Goal: Task Accomplishment & Management: Complete application form

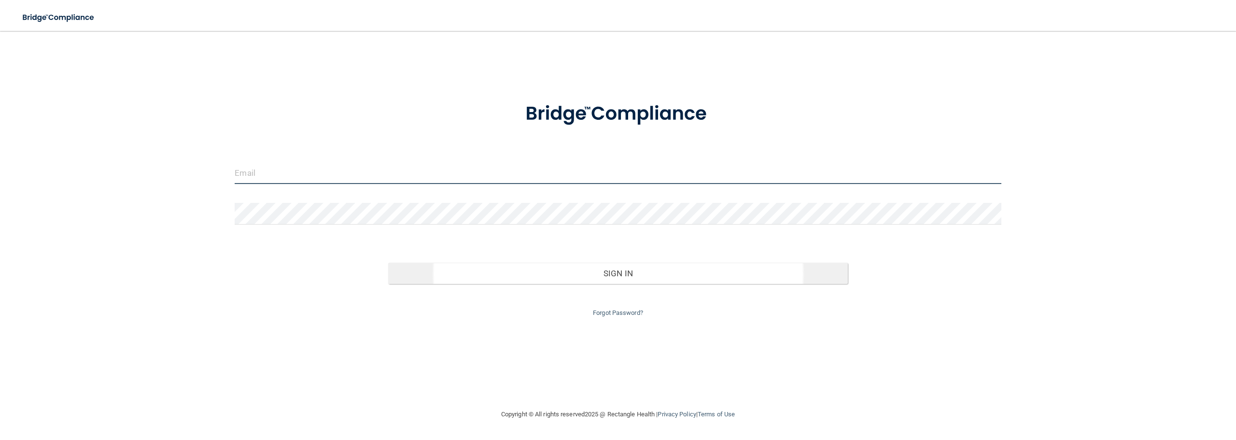
type input "[EMAIL_ADDRESS][DOMAIN_NAME]"
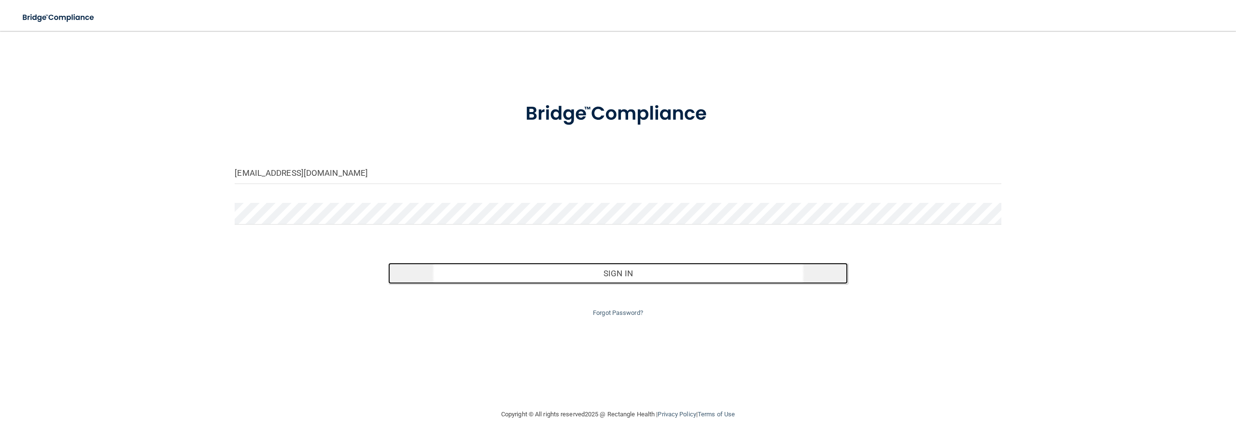
click at [628, 277] on button "Sign In" at bounding box center [618, 273] width 460 height 21
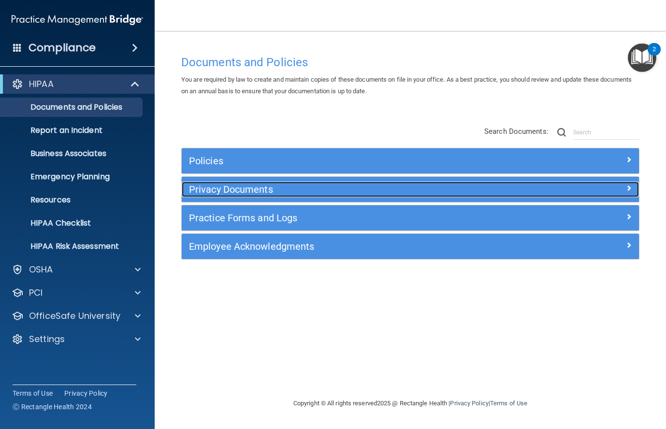
click at [296, 193] on h5 "Privacy Documents" at bounding box center [353, 189] width 328 height 11
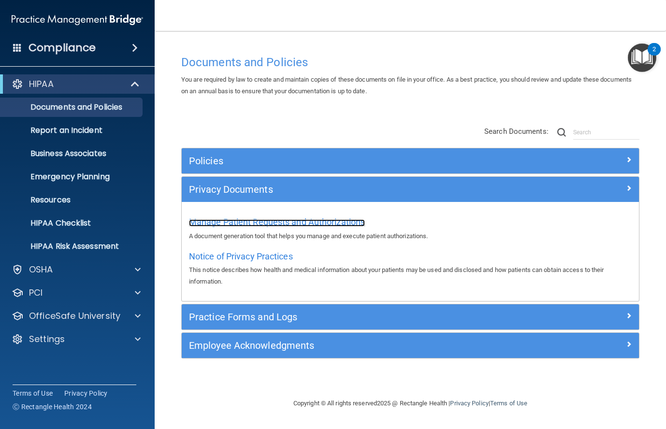
click at [265, 221] on span "Manage Patient Requests and Authorizations" at bounding box center [277, 222] width 176 height 10
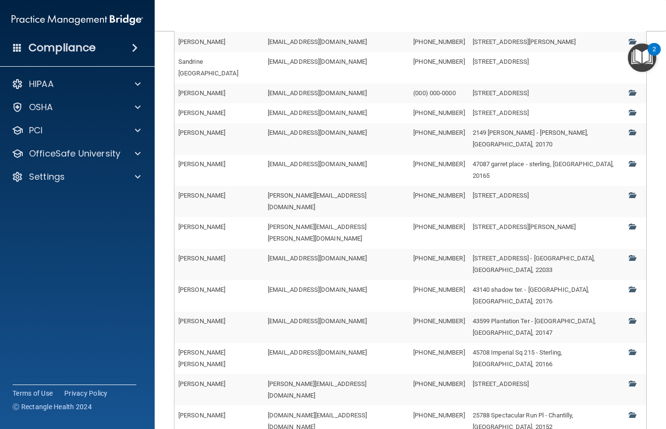
scroll to position [157, 0]
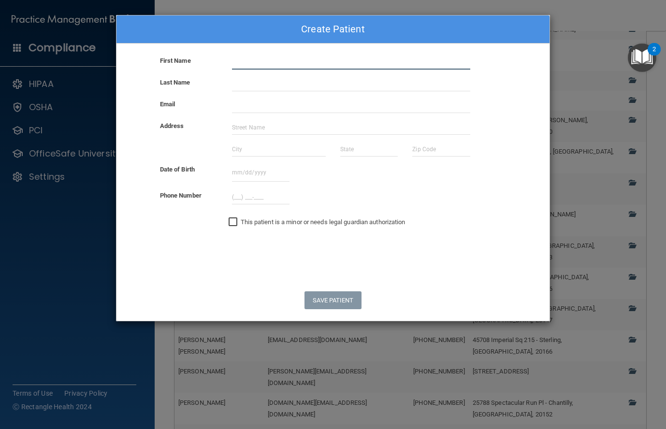
click at [241, 61] on input "text" at bounding box center [351, 62] width 238 height 14
type input "[PERSON_NAME]"
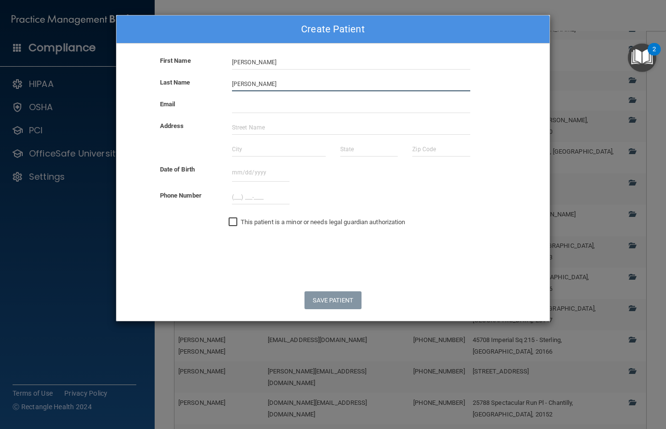
type input "[PERSON_NAME]"
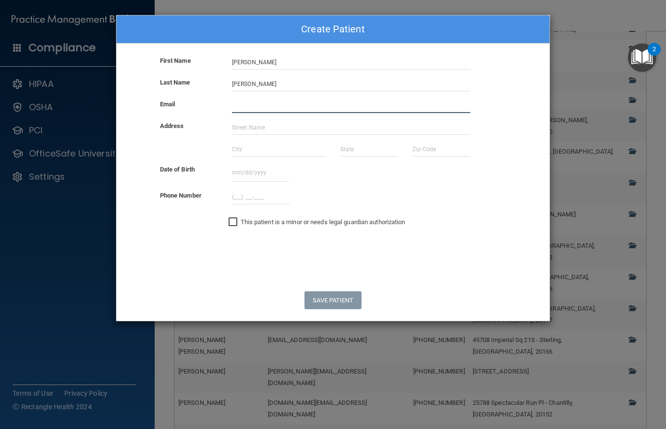
click at [253, 108] on input "email" at bounding box center [351, 106] width 238 height 14
click at [239, 106] on input "email" at bounding box center [351, 106] width 238 height 14
paste input "[PERSON_NAME][EMAIL_ADDRESS][DOMAIN_NAME]"
type input "[PERSON_NAME][EMAIL_ADDRESS][DOMAIN_NAME]"
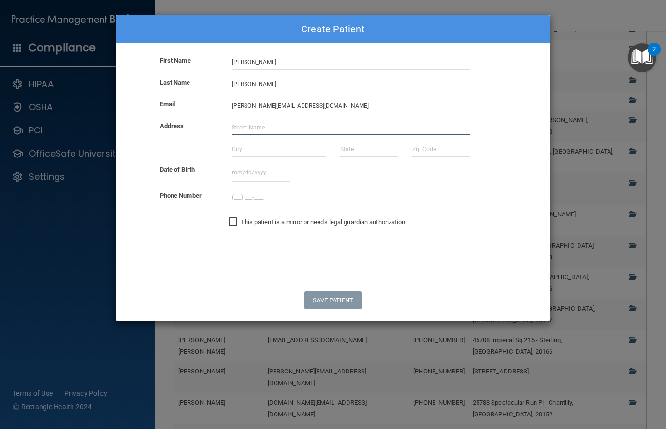
drag, startPoint x: 254, startPoint y: 127, endPoint x: 260, endPoint y: 127, distance: 6.8
click at [254, 127] on input "text" at bounding box center [351, 127] width 238 height 14
type input "[STREET_ADDRESS]"
click at [251, 149] on input "text" at bounding box center [279, 149] width 94 height 14
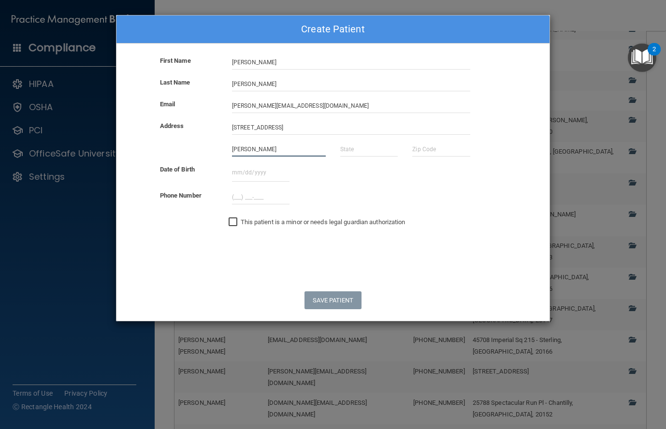
type input "[PERSON_NAME]"
type input "c"
type input "va"
type input "22656"
click at [234, 174] on input "text" at bounding box center [260, 173] width 57 height 18
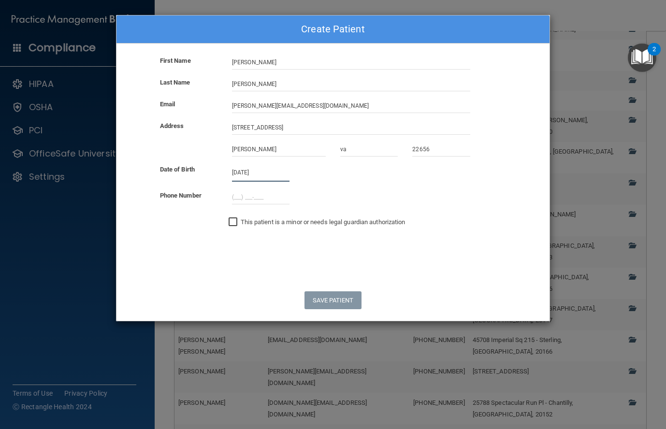
type input "[DATE]"
type input "(___) ___-____"
click at [232, 197] on input "(___) ___-____" at bounding box center [260, 197] width 57 height 14
drag, startPoint x: 233, startPoint y: 195, endPoint x: 235, endPoint y: 203, distance: 9.0
click at [233, 195] on input "(___) ___-____" at bounding box center [260, 197] width 57 height 14
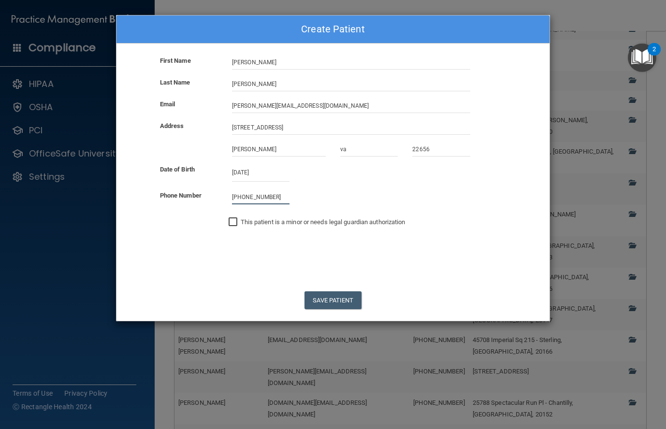
type input "[PHONE_NUMBER]"
click at [233, 221] on input "This patient is a minor or needs legal guardian authorization" at bounding box center [233, 222] width 11 height 8
checkbox input "true"
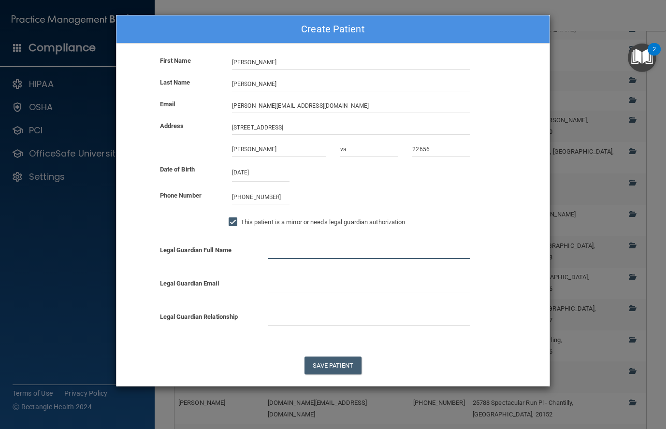
click at [292, 254] on input "text" at bounding box center [369, 251] width 202 height 14
type input "[PERSON_NAME]"
click at [310, 283] on input "text" at bounding box center [369, 285] width 202 height 14
paste input "[PERSON_NAME][EMAIL_ADDRESS][DOMAIN_NAME]"
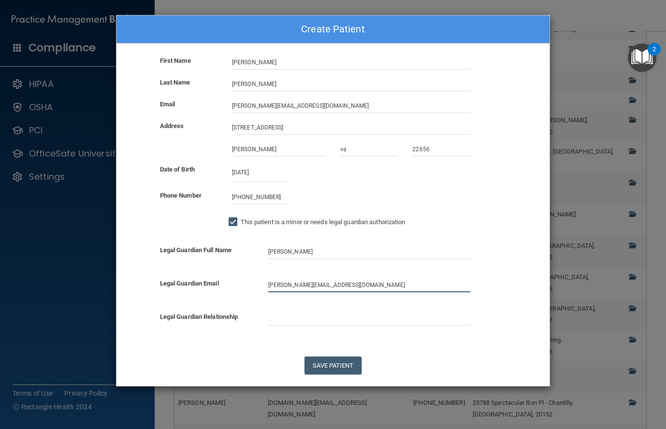
type input "[PERSON_NAME][EMAIL_ADDRESS][DOMAIN_NAME]"
click at [301, 316] on input "text" at bounding box center [369, 318] width 202 height 14
type input "Mother"
click at [264, 345] on form "First Name [PERSON_NAME] Last Name [PERSON_NAME] Email [PERSON_NAME][EMAIL_ADDR…" at bounding box center [332, 220] width 433 height 331
click at [344, 361] on button "Save Patient" at bounding box center [332, 365] width 57 height 18
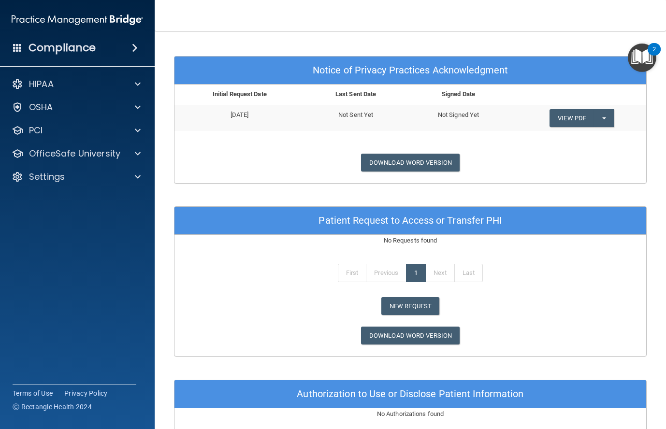
scroll to position [415, 0]
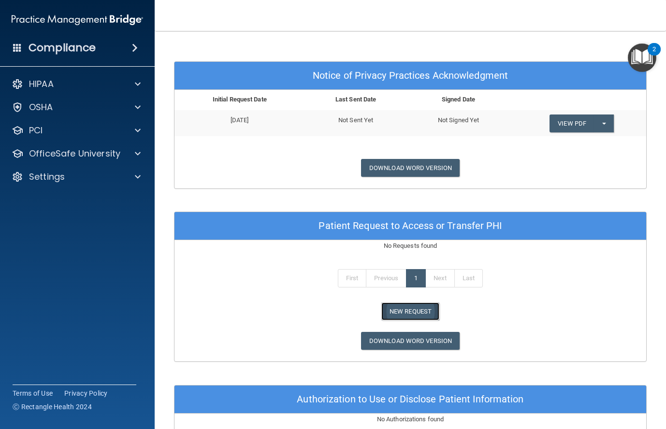
click at [410, 312] on button "New Request" at bounding box center [410, 311] width 58 height 18
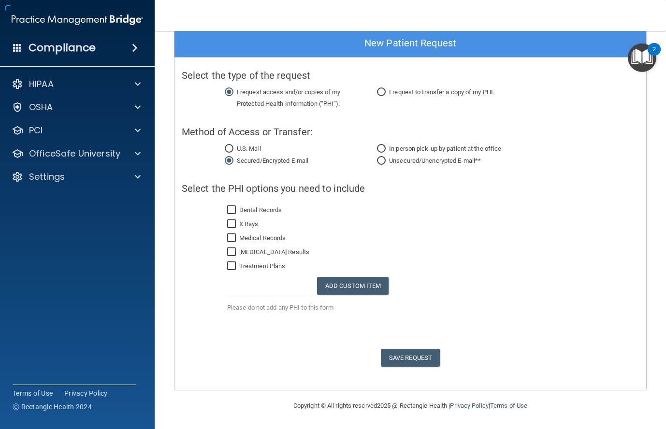
scroll to position [53, 0]
click at [378, 160] on input "Unsecured/Unencrypted E-mail**" at bounding box center [381, 160] width 9 height 7
radio input "true"
click at [233, 209] on input "Dental Records" at bounding box center [232, 210] width 11 height 8
checkbox input "true"
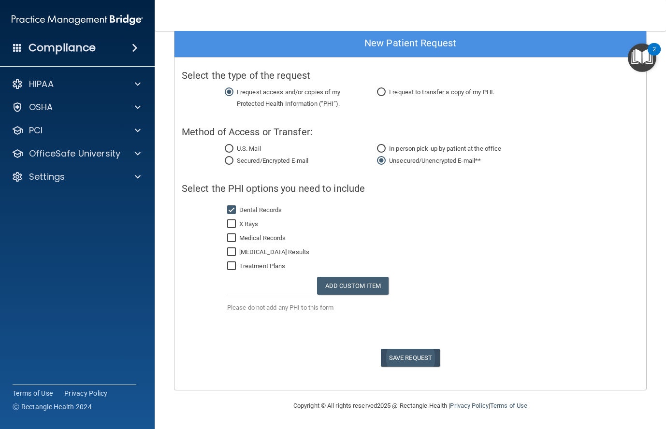
click at [402, 355] on span "Save Request" at bounding box center [410, 358] width 59 height 18
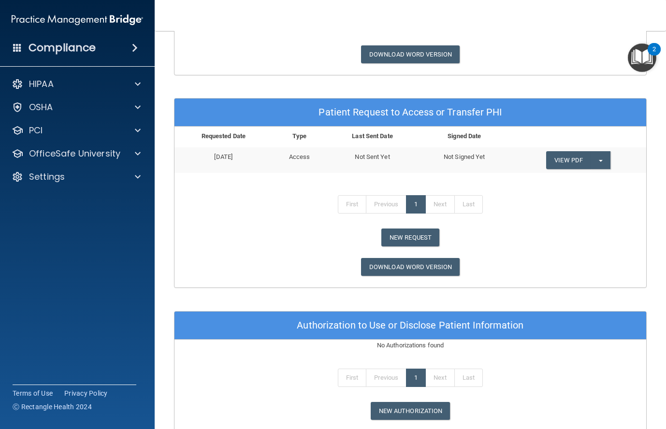
scroll to position [503, 0]
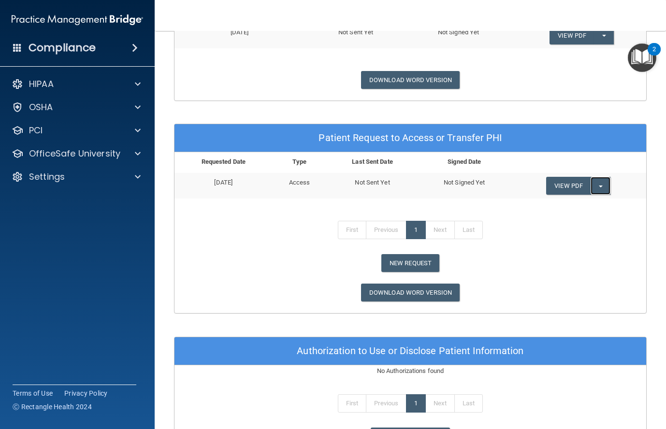
click at [598, 186] on button "Split button!" at bounding box center [600, 186] width 20 height 18
click at [572, 206] on link "Send Request" at bounding box center [584, 205] width 77 height 14
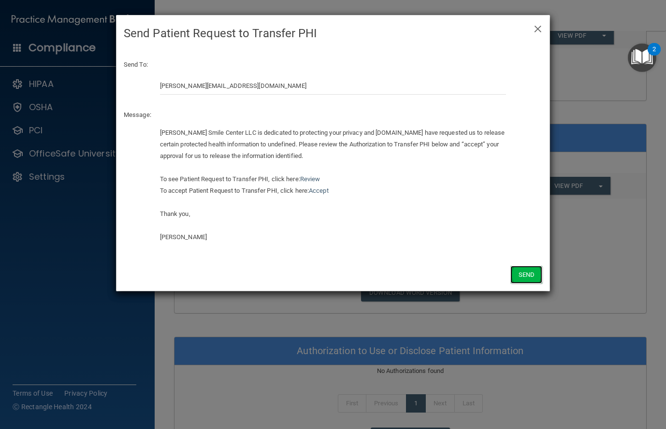
click at [520, 276] on button "Send" at bounding box center [526, 275] width 32 height 18
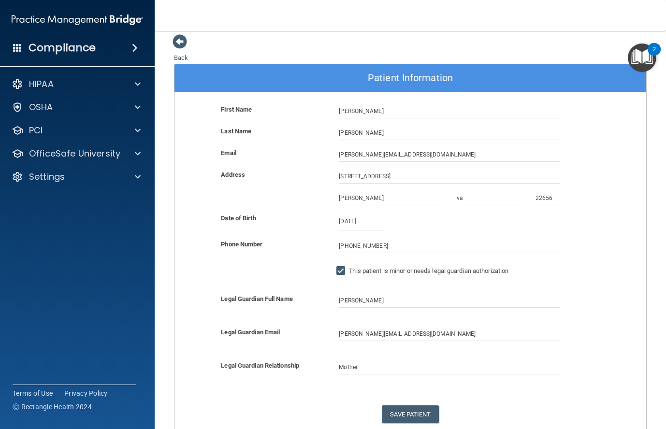
scroll to position [0, 0]
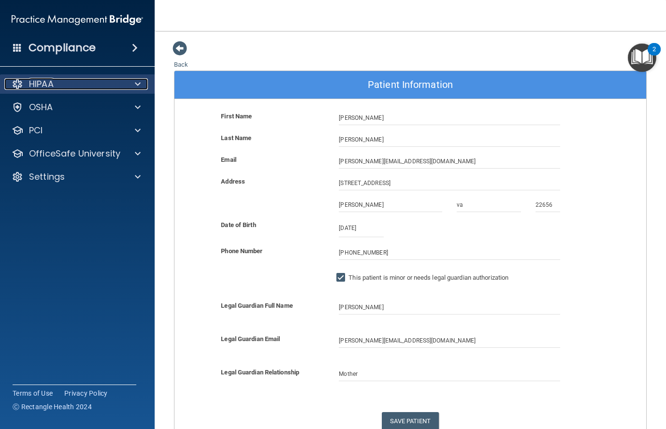
click at [49, 80] on p "HIPAA" at bounding box center [41, 84] width 25 height 12
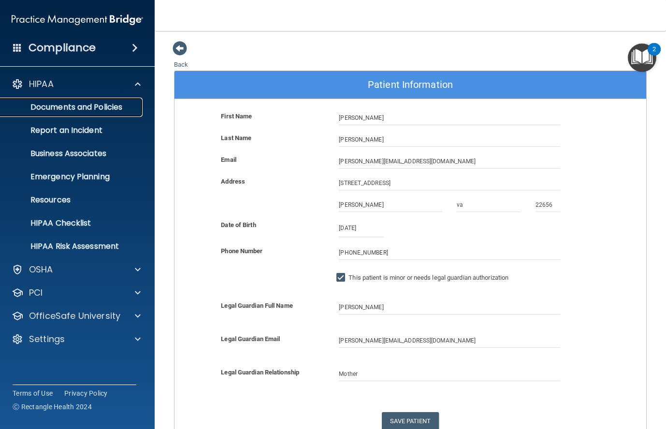
click at [75, 111] on p "Documents and Policies" at bounding box center [72, 107] width 132 height 10
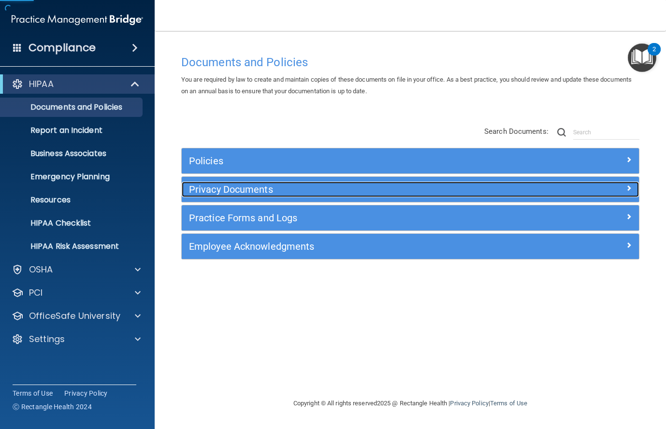
click at [260, 188] on h5 "Privacy Documents" at bounding box center [353, 189] width 328 height 11
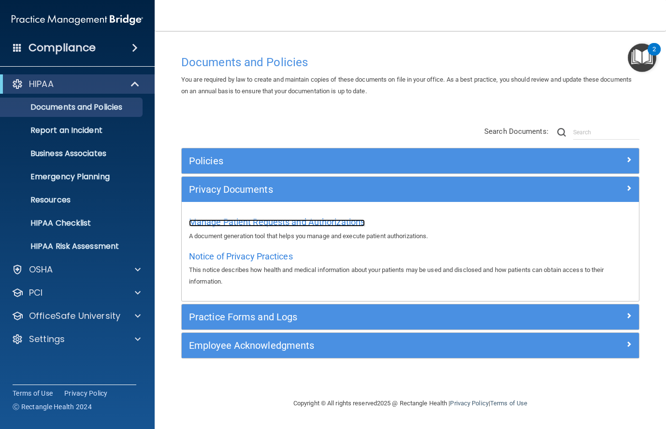
click at [265, 225] on span "Manage Patient Requests and Authorizations" at bounding box center [277, 222] width 176 height 10
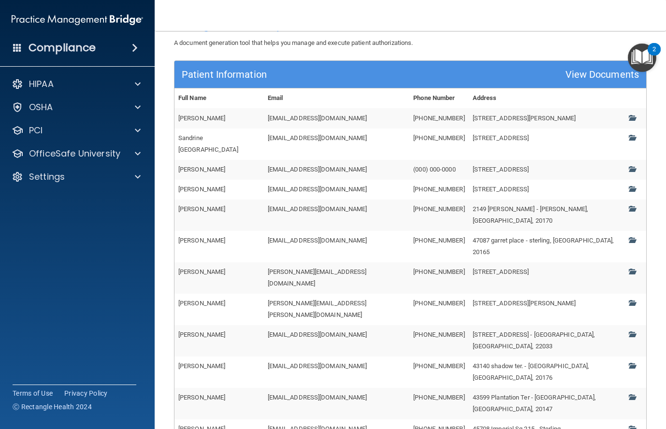
scroll to position [157, 0]
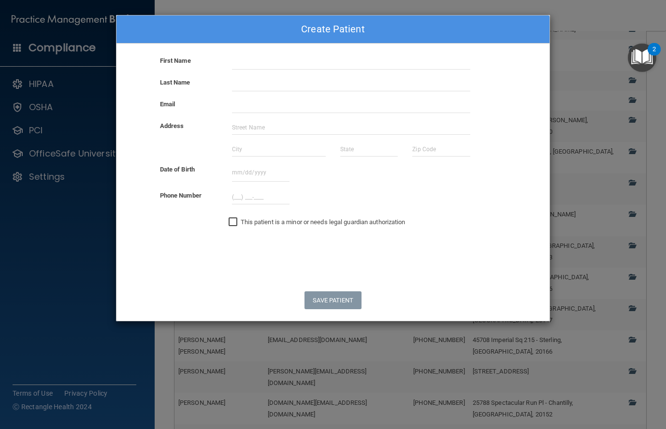
click at [266, 71] on div "First Name" at bounding box center [332, 66] width 447 height 22
drag, startPoint x: 268, startPoint y: 70, endPoint x: 269, endPoint y: 64, distance: 5.5
click at [269, 69] on div "First Name" at bounding box center [332, 66] width 447 height 22
click at [269, 64] on input "text" at bounding box center [351, 62] width 238 height 14
type input "[PERSON_NAME]"
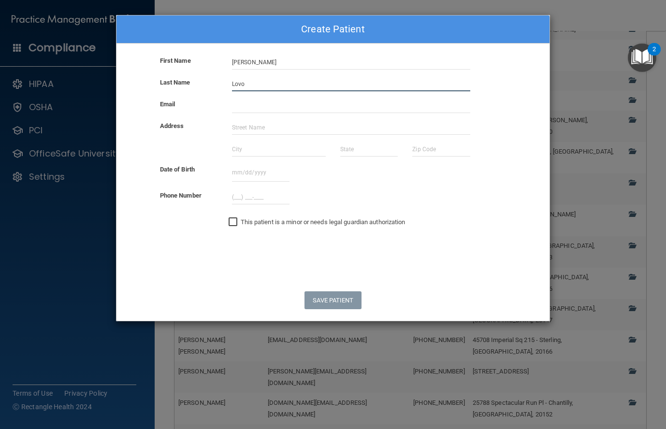
type input "Lovo"
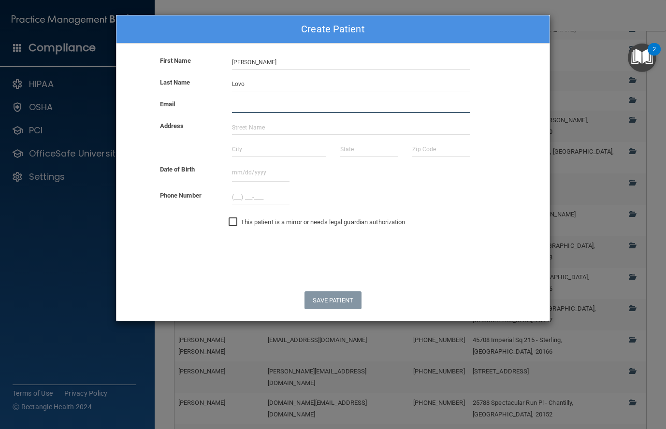
click at [248, 107] on input "email" at bounding box center [351, 106] width 238 height 14
type input "[PERSON_NAME][EMAIL_ADDRESS][PERSON_NAME][DOMAIN_NAME]"
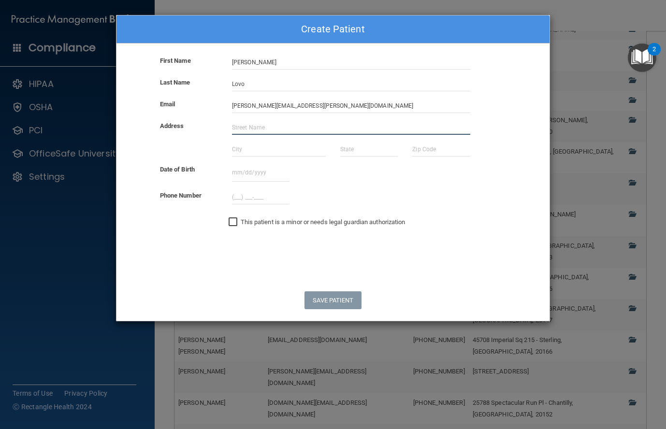
click at [266, 126] on input "text" at bounding box center [351, 127] width 238 height 14
type input "[STREET_ADDRESS]"
click at [271, 147] on input "text" at bounding box center [279, 149] width 94 height 14
type input "[GEOGRAPHIC_DATA]"
type input "va"
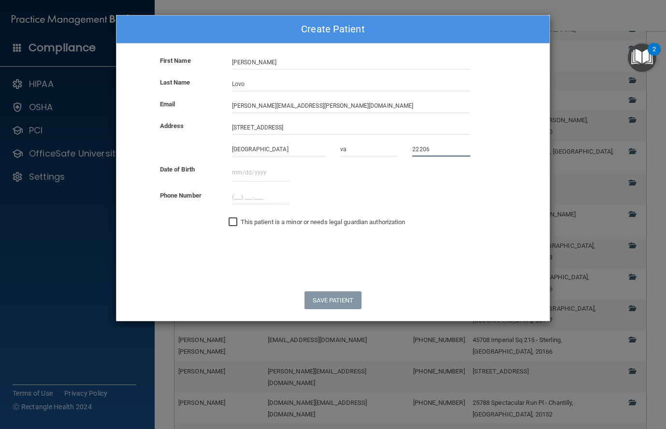
type input "22206"
drag, startPoint x: 238, startPoint y: 173, endPoint x: 243, endPoint y: 183, distance: 11.4
click at [238, 173] on input "text" at bounding box center [260, 173] width 57 height 18
type input "[DATE]"
click at [233, 198] on input "(___) ___-____" at bounding box center [260, 197] width 57 height 14
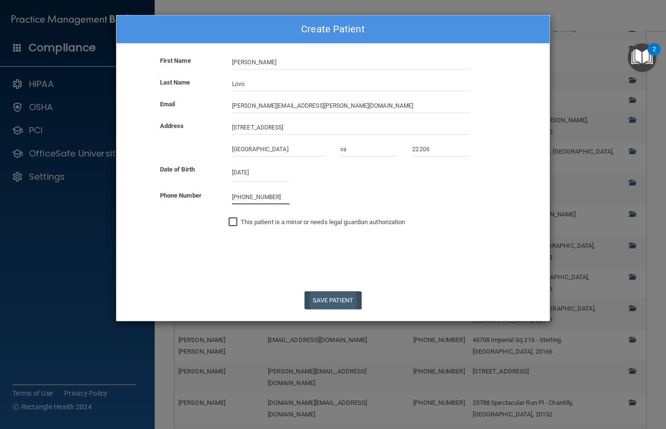
type input "[PHONE_NUMBER]"
click at [329, 297] on button "Save Patient" at bounding box center [332, 300] width 57 height 18
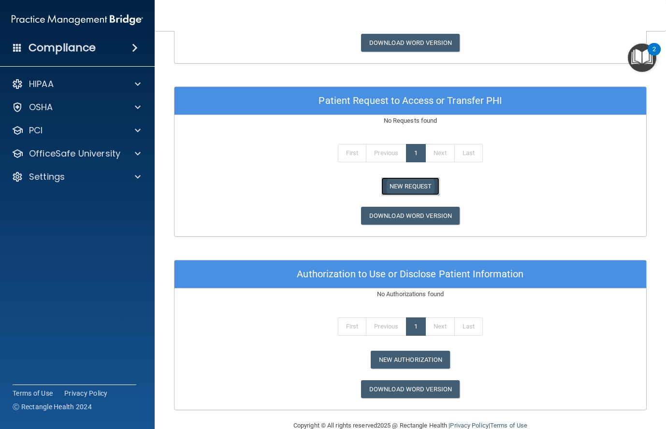
click at [415, 189] on button "New Request" at bounding box center [410, 186] width 58 height 18
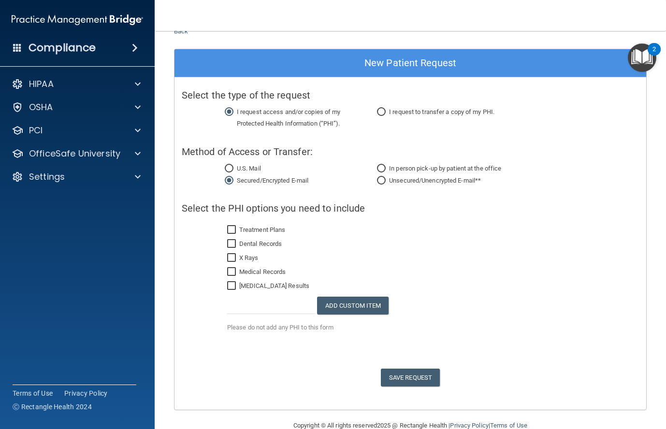
click at [382, 181] on input "Unsecured/Unencrypted E-mail**" at bounding box center [381, 180] width 9 height 7
radio input "true"
click at [231, 245] on input "Dental Records" at bounding box center [232, 244] width 11 height 8
checkbox input "true"
click at [416, 376] on span "Save Request" at bounding box center [410, 377] width 59 height 18
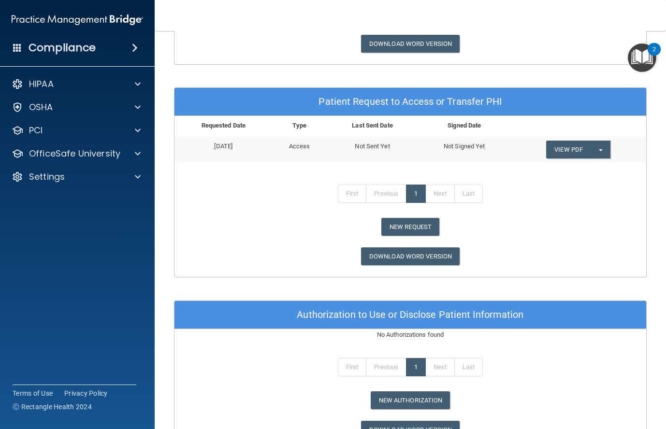
scroll to position [418, 0]
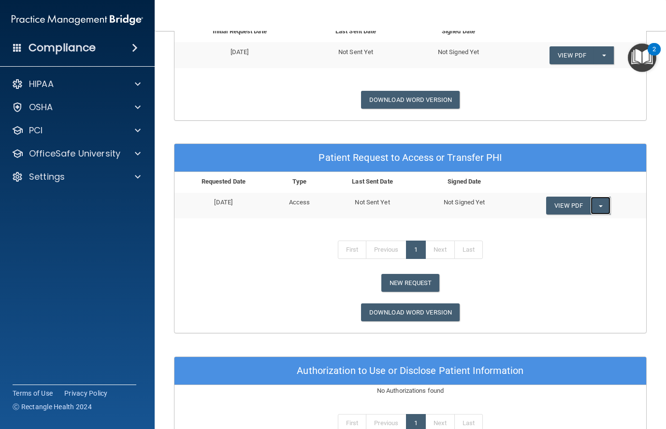
click at [601, 204] on button "Split button!" at bounding box center [600, 206] width 20 height 18
click at [578, 226] on link "Send Request" at bounding box center [584, 225] width 77 height 14
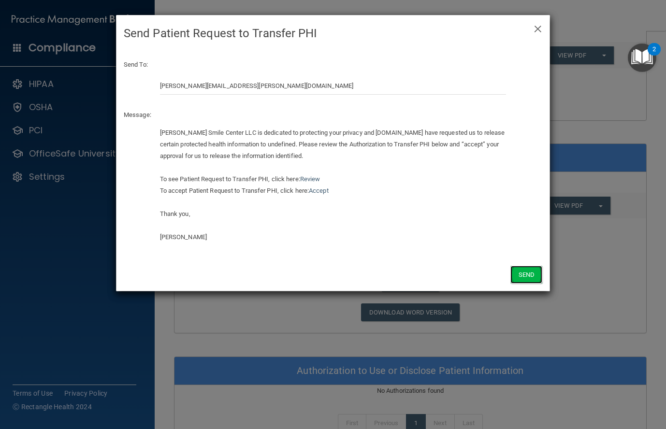
click at [525, 276] on button "Send" at bounding box center [526, 275] width 32 height 18
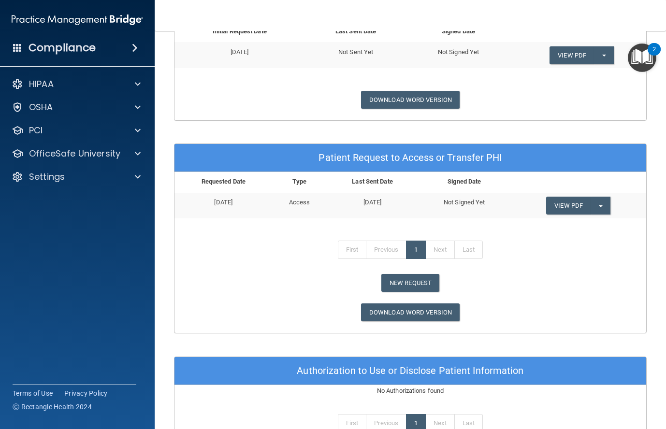
click at [647, 49] on div "2" at bounding box center [653, 49] width 13 height 13
